Goal: Task Accomplishment & Management: Manage account settings

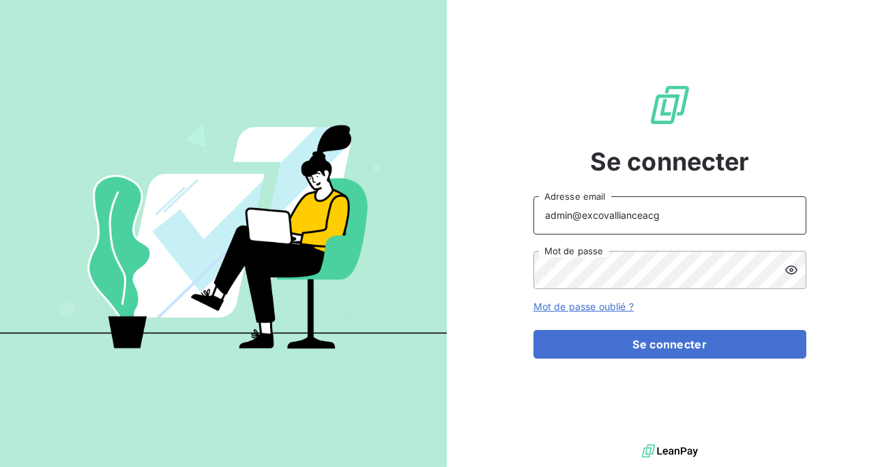
click at [665, 213] on input "admin@excovallianceacg" at bounding box center [669, 215] width 273 height 38
click at [533, 330] on button "Se connecter" at bounding box center [669, 344] width 273 height 29
click at [794, 267] on icon at bounding box center [791, 269] width 12 height 9
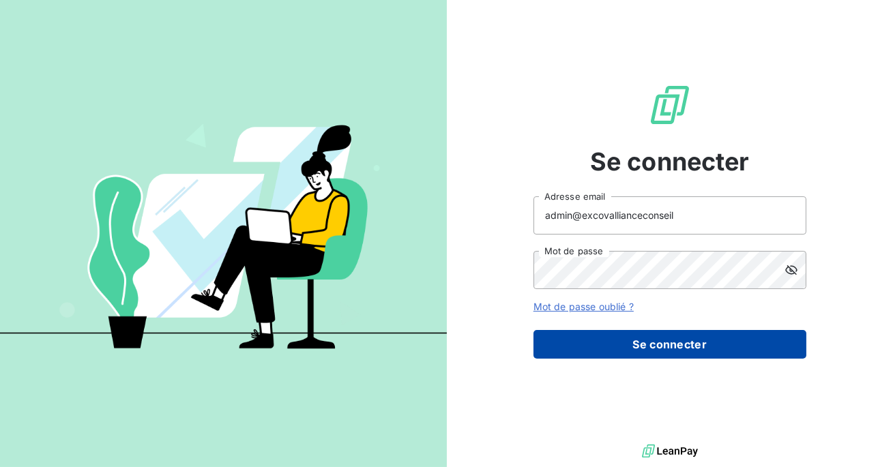
click at [680, 349] on button "Se connecter" at bounding box center [669, 344] width 273 height 29
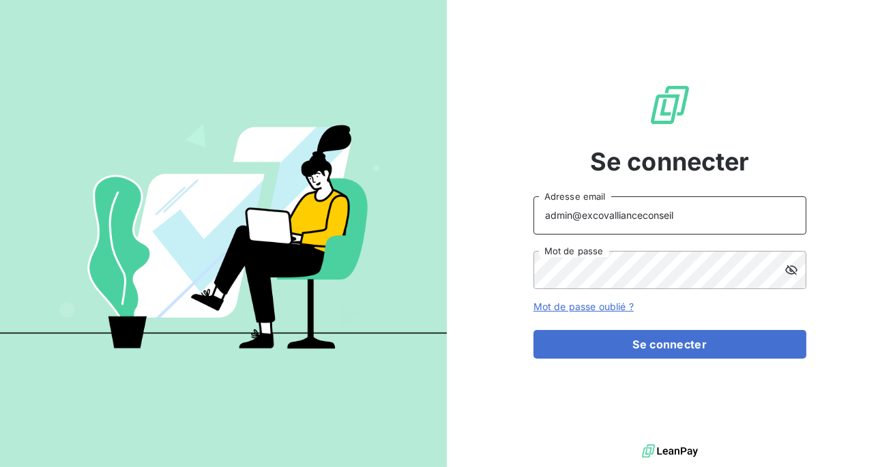
click at [685, 214] on input "admin@excovallianceconseil" at bounding box center [669, 215] width 273 height 38
type input "admin@excovallianceconseils"
click at [533, 330] on button "Se connecter" at bounding box center [669, 344] width 273 height 29
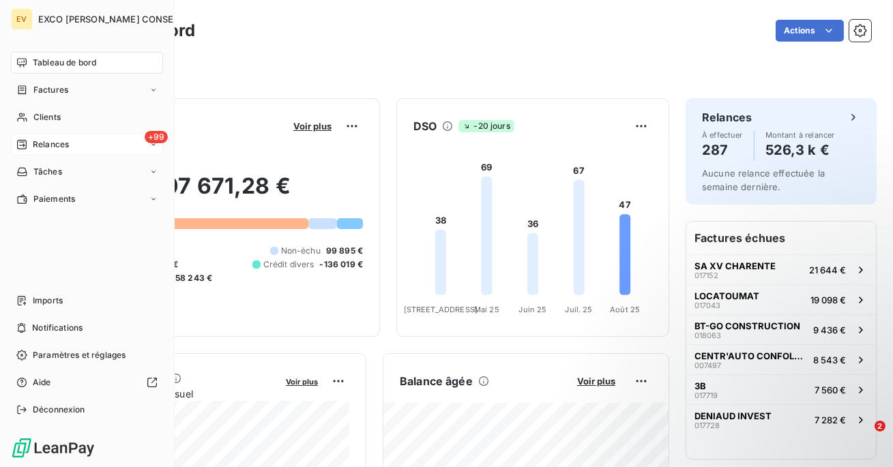
click at [33, 147] on span "Relances" at bounding box center [51, 144] width 36 height 12
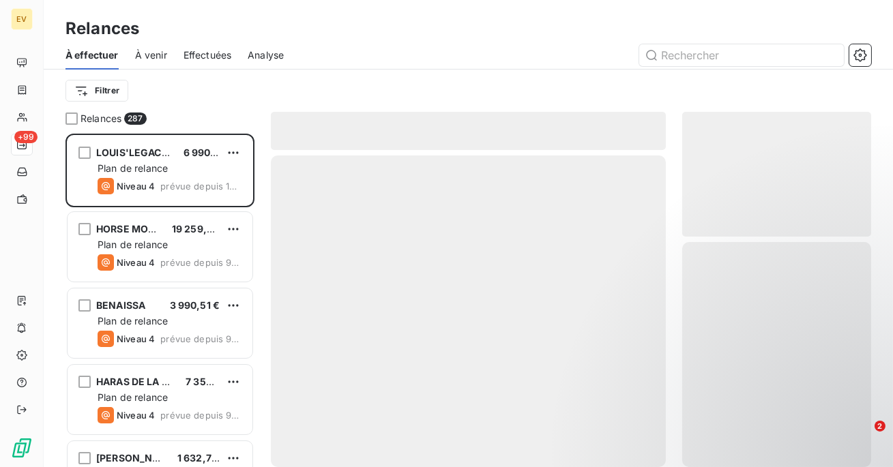
scroll to position [333, 189]
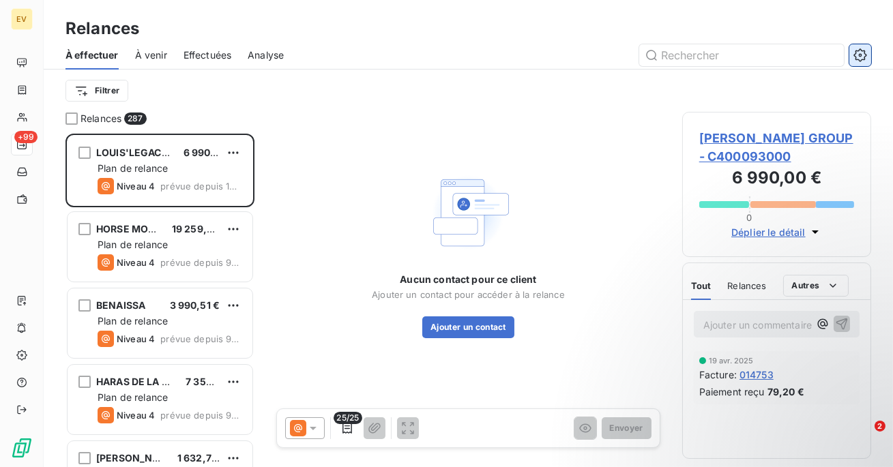
click at [861, 57] on icon "button" at bounding box center [860, 55] width 14 height 14
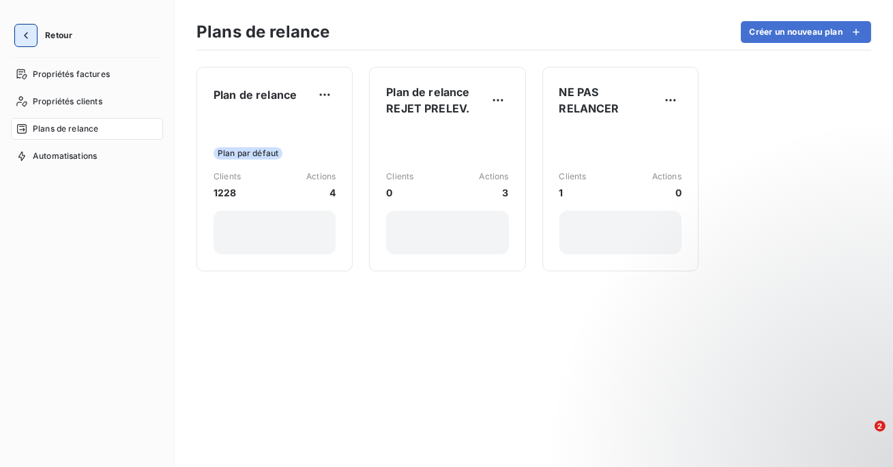
click at [24, 43] on button "button" at bounding box center [26, 36] width 22 height 22
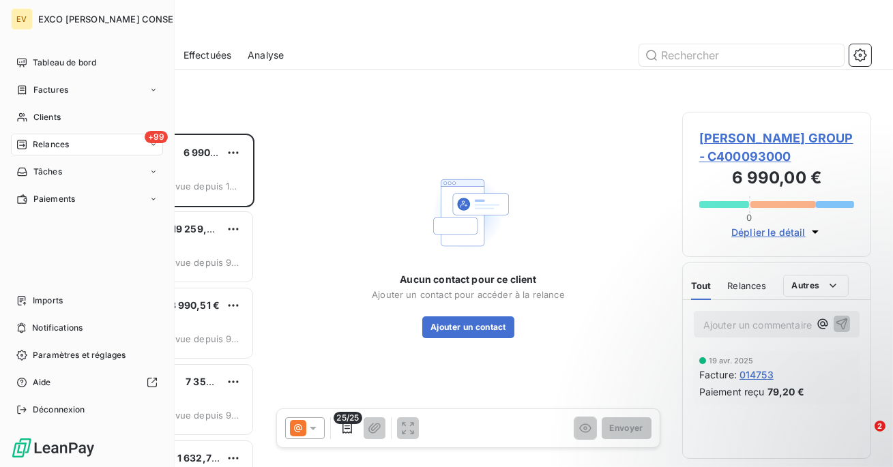
scroll to position [333, 189]
click at [74, 87] on div "Factures" at bounding box center [87, 90] width 152 height 22
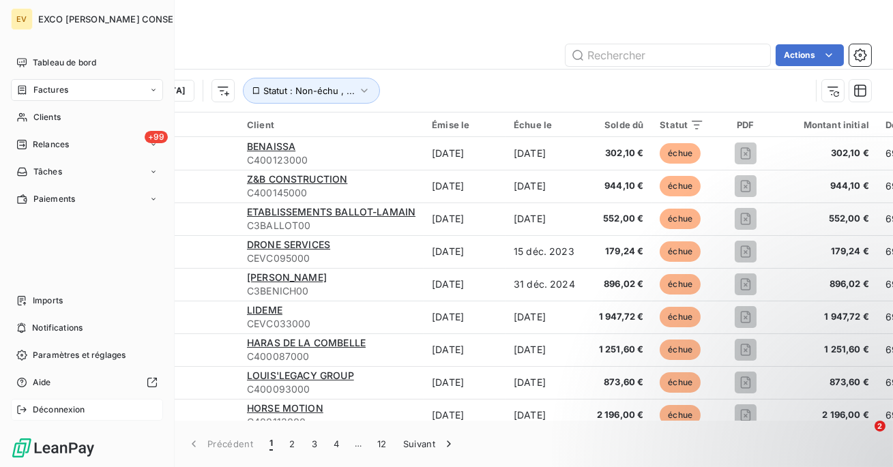
click at [57, 419] on div "Déconnexion" at bounding box center [87, 410] width 152 height 22
